Goal: Information Seeking & Learning: Learn about a topic

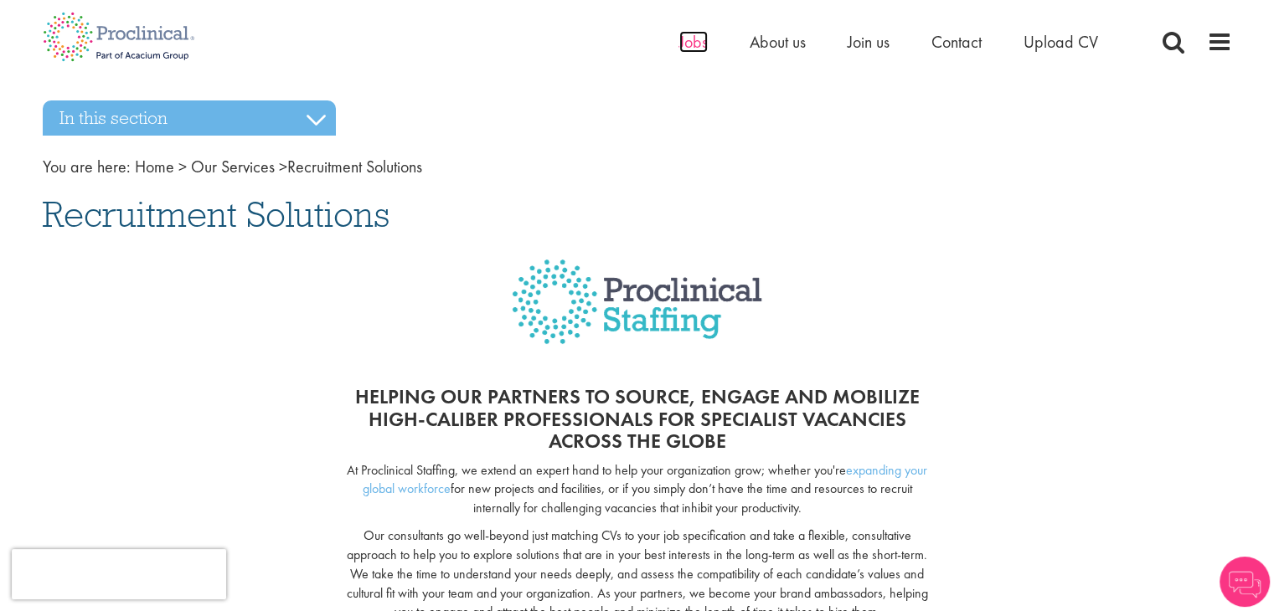
drag, startPoint x: 0, startPoint y: 0, endPoint x: 697, endPoint y: 46, distance: 698.2
click at [697, 46] on span "Jobs" at bounding box center [693, 42] width 28 height 22
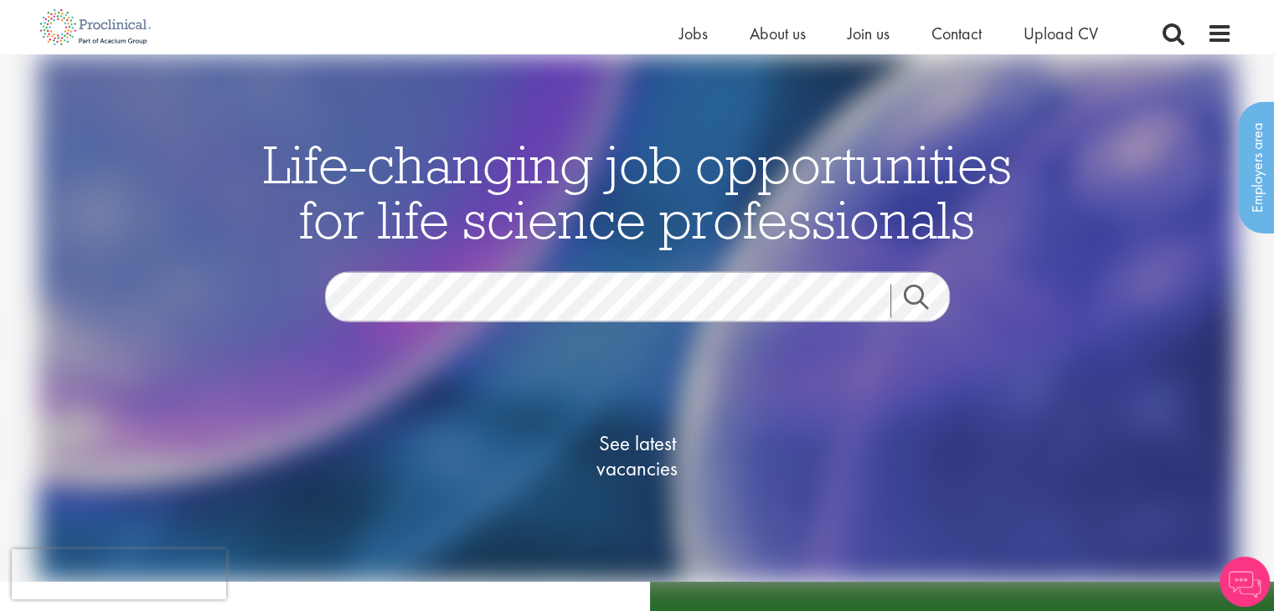
scroll to position [122, 0]
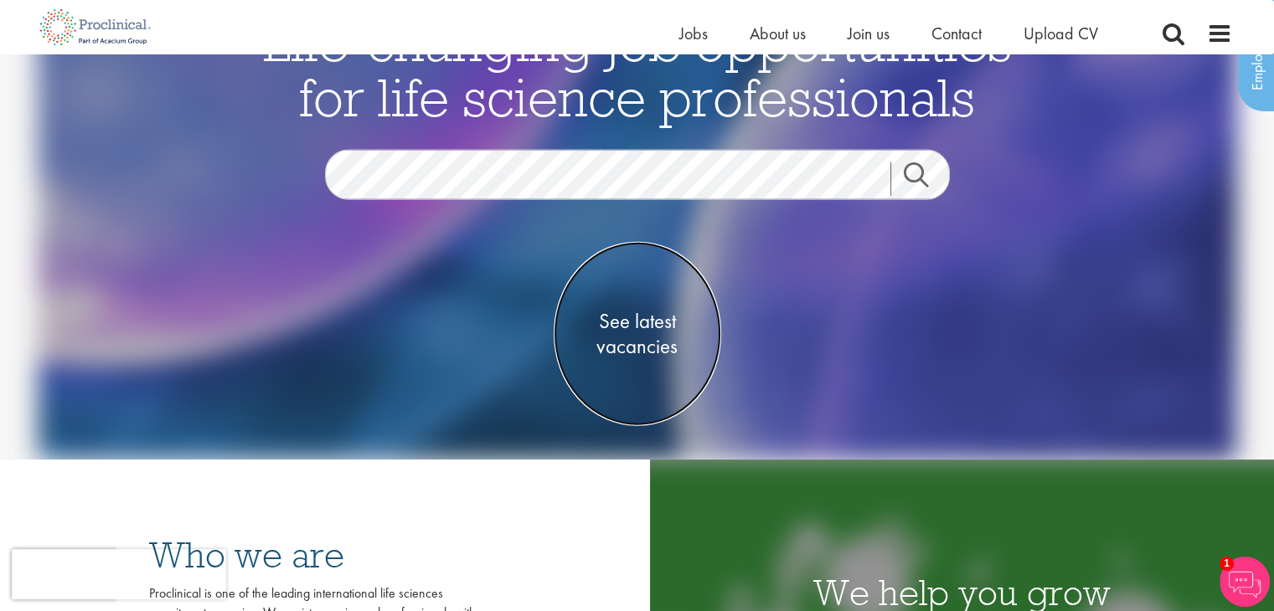
click at [620, 327] on span "See latest vacancies" at bounding box center [636, 333] width 167 height 50
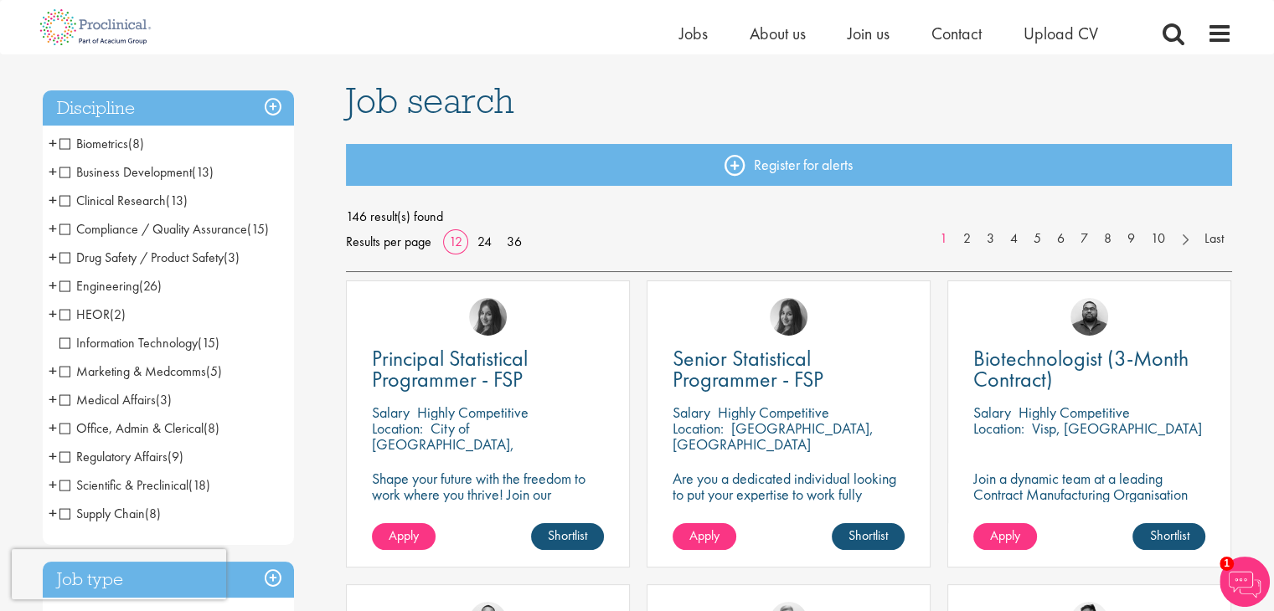
scroll to position [98, 0]
click at [61, 397] on span "Medical Affairs" at bounding box center [107, 399] width 96 height 18
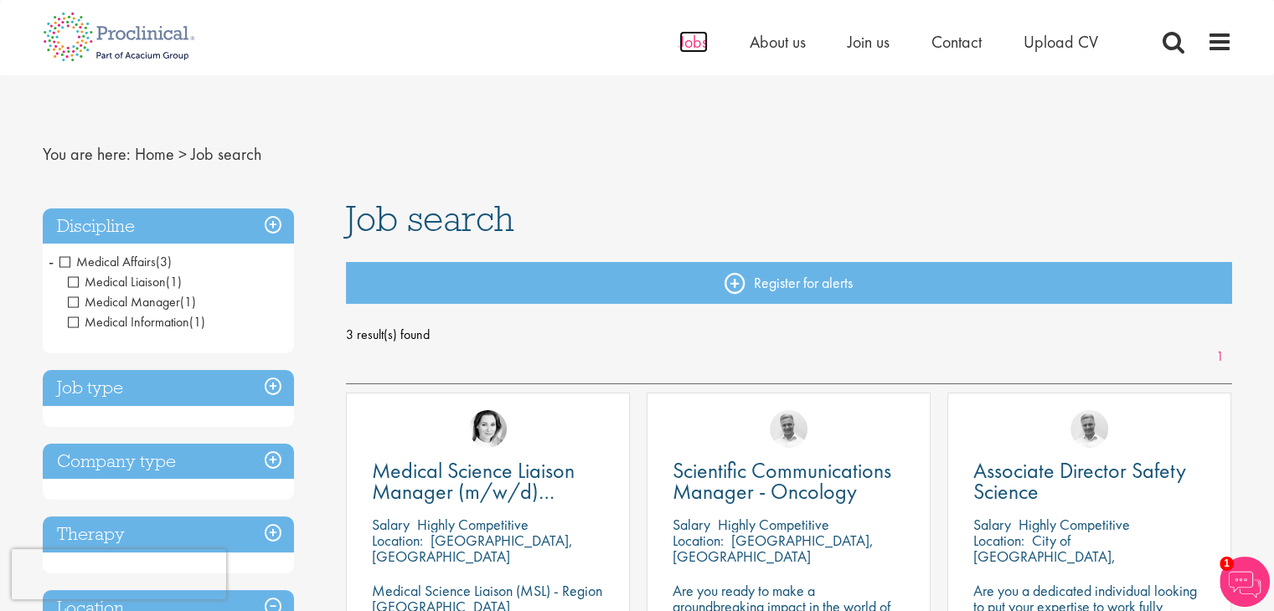
click at [697, 46] on span "Jobs" at bounding box center [693, 42] width 28 height 22
